Goal: Task Accomplishment & Management: Manage account settings

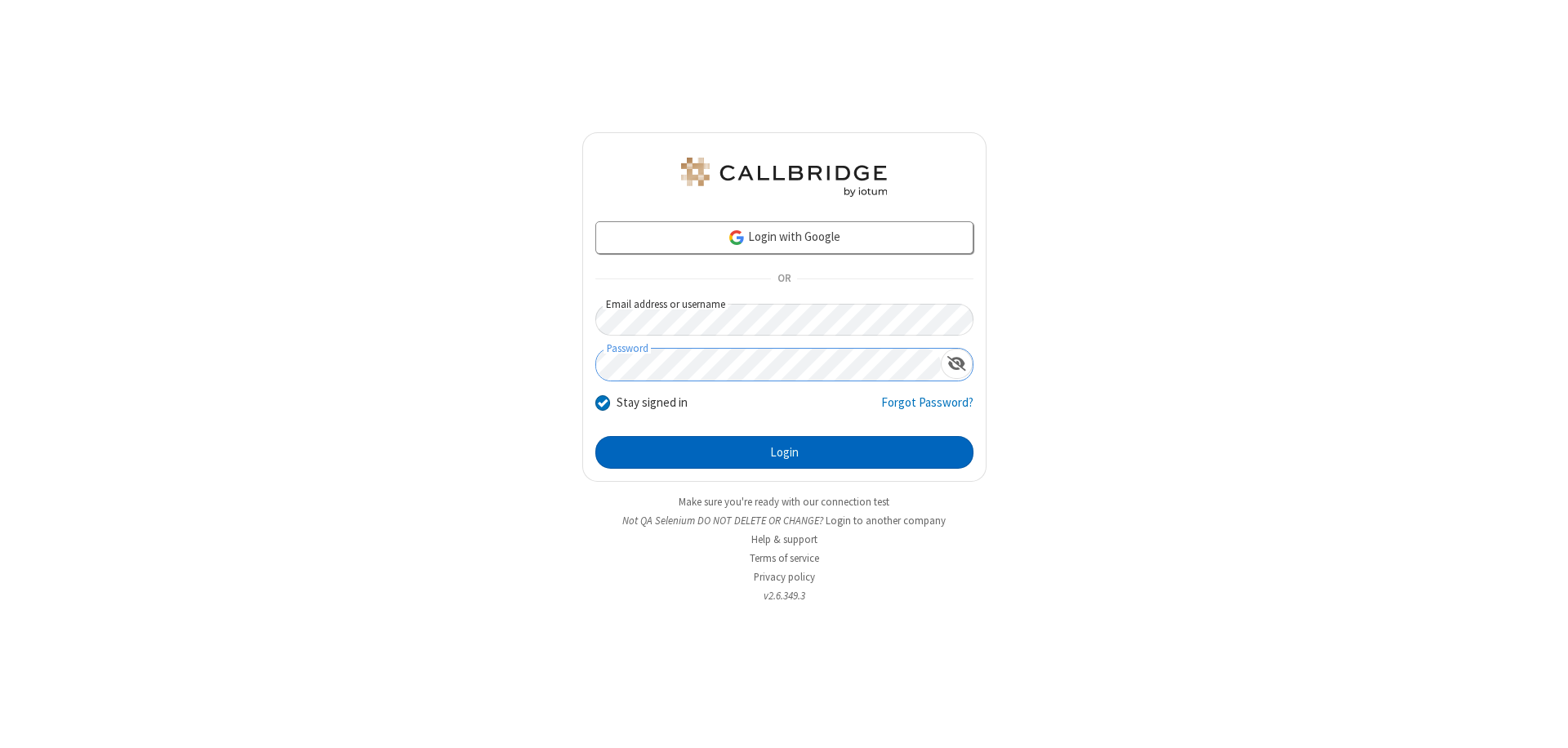
click at [784, 453] on button "Login" at bounding box center [784, 453] width 378 height 32
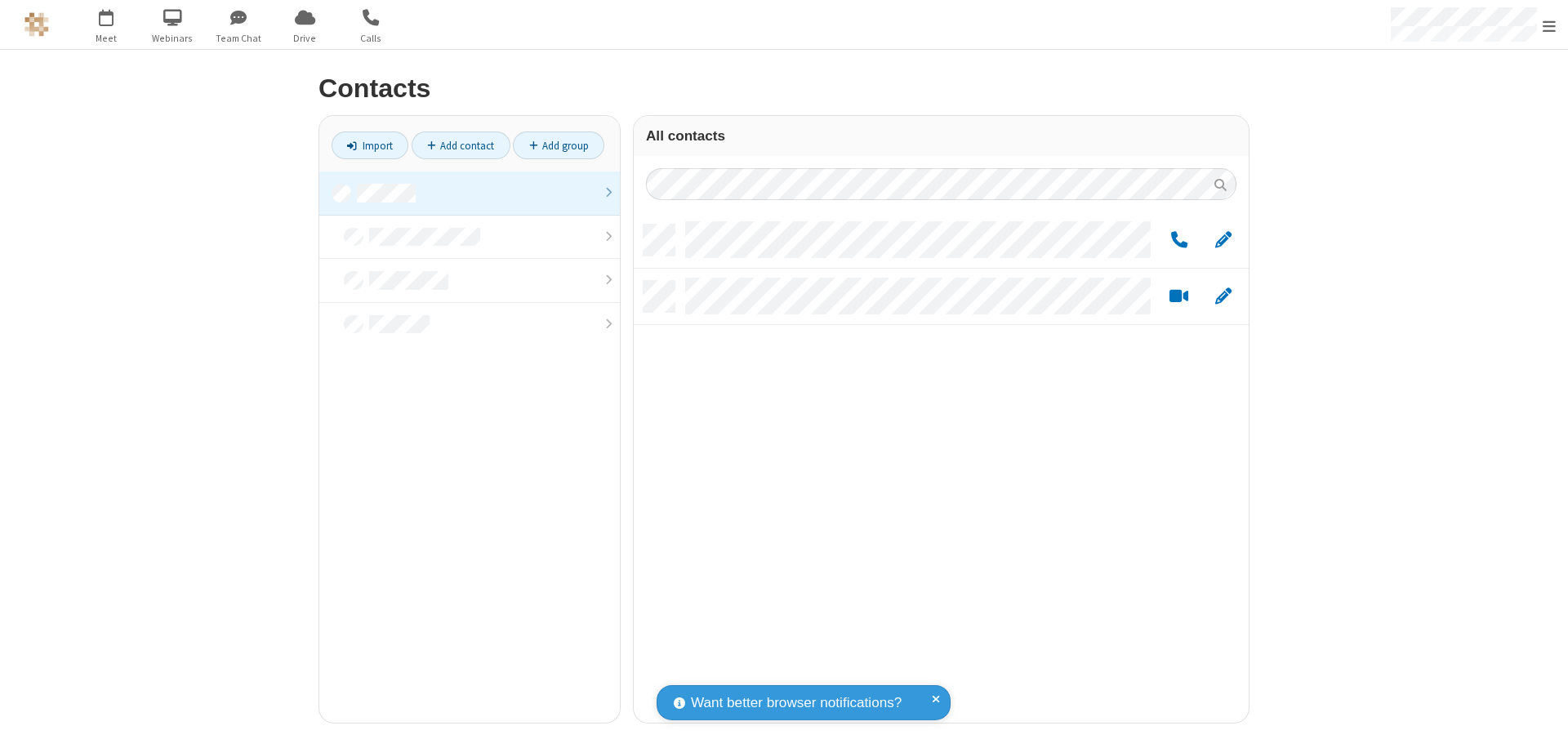
scroll to position [498, 603]
click at [470, 193] on link at bounding box center [470, 193] width 301 height 44
click at [559, 145] on link "Add group" at bounding box center [559, 145] width 92 height 28
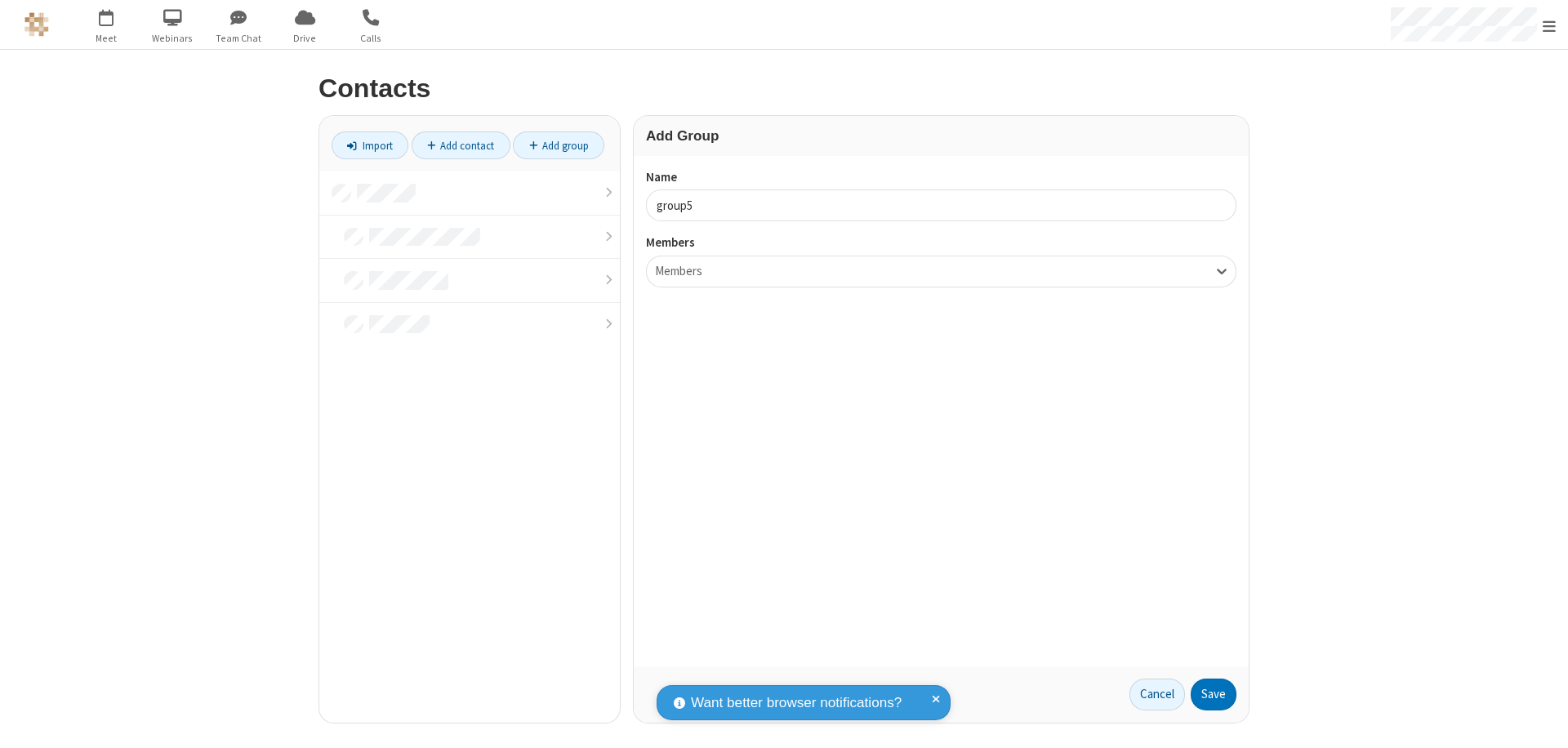
type input "group5"
type input "name22"
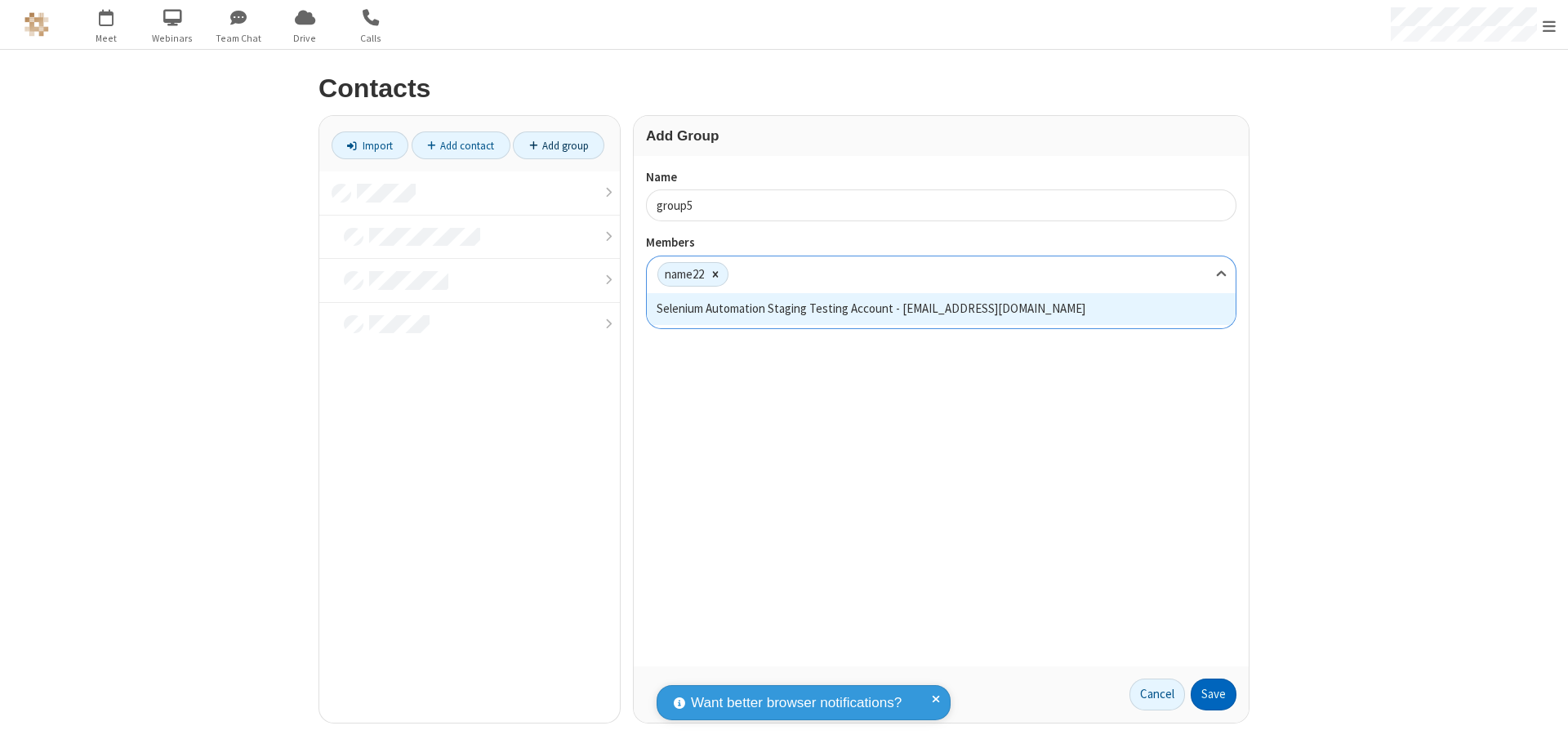
click at [1214, 694] on button "Save" at bounding box center [1213, 695] width 46 height 32
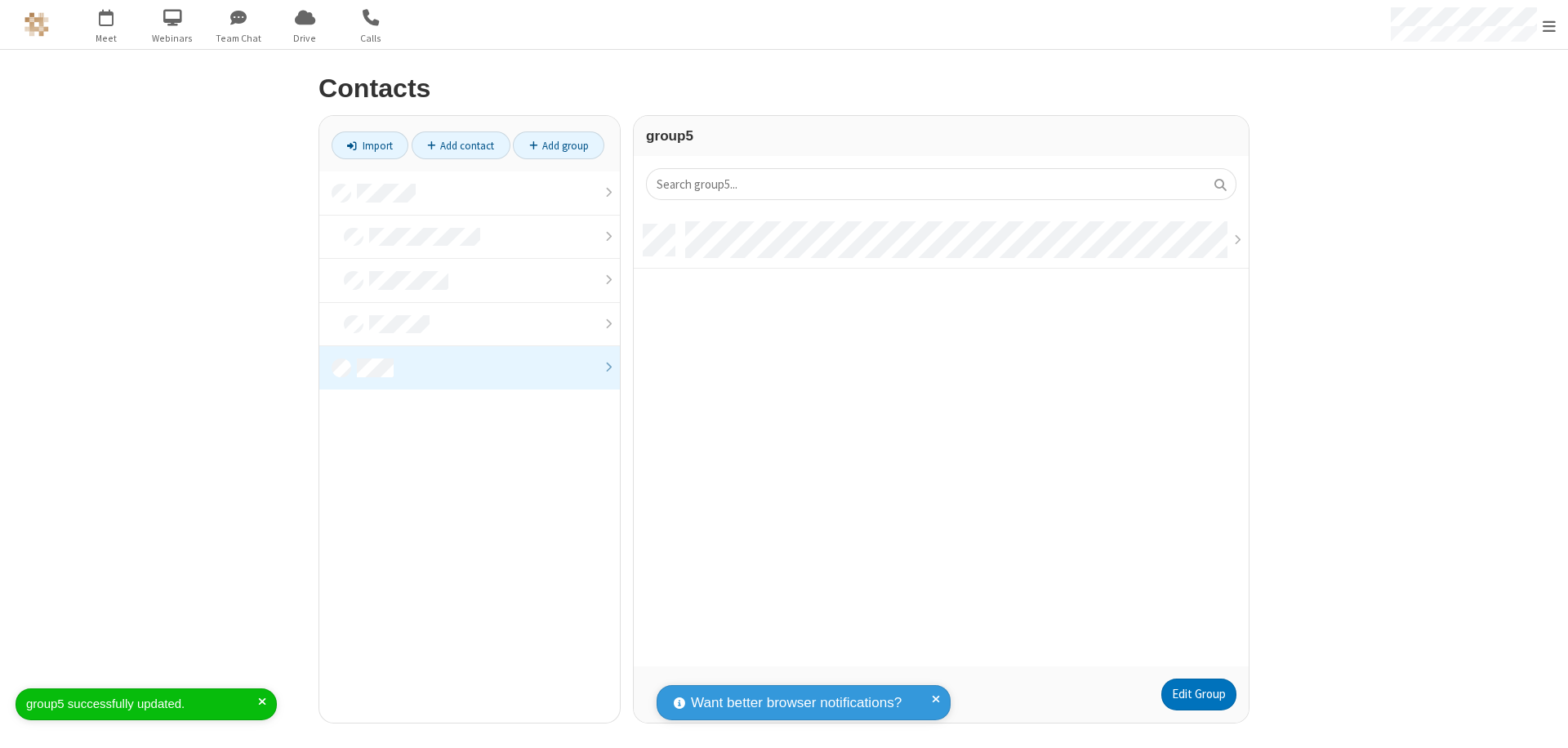
scroll to position [442, 603]
click at [1198, 694] on link "Edit Group" at bounding box center [1199, 695] width 75 height 32
